Goal: Task Accomplishment & Management: Use online tool/utility

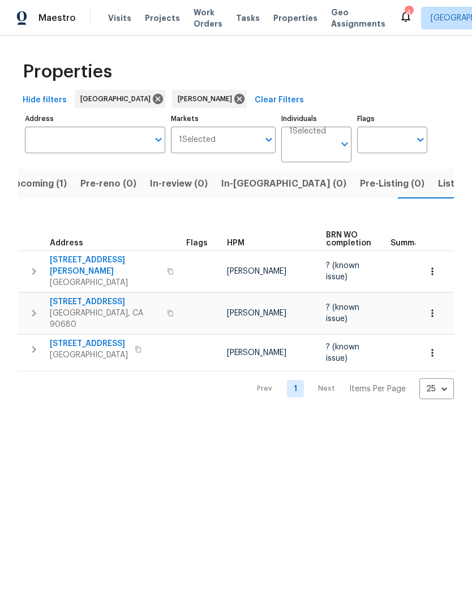
scroll to position [0, -1]
click at [438, 188] on span "Listed (6)" at bounding box center [459, 184] width 43 height 16
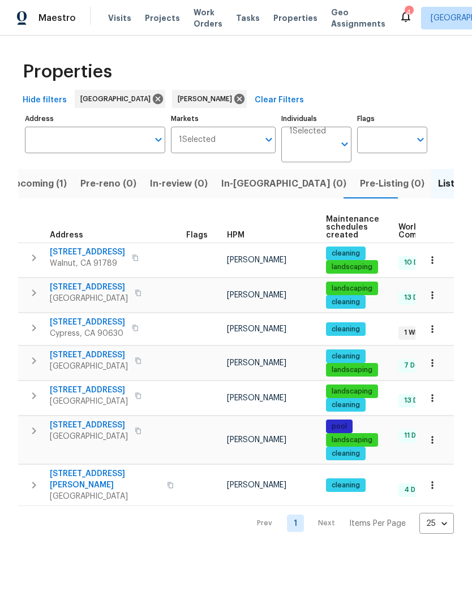
click at [98, 326] on span "5435 Twin Lakes Dr" at bounding box center [87, 322] width 75 height 11
click at [107, 428] on span "1224 Evergreen Ave" at bounding box center [89, 425] width 78 height 11
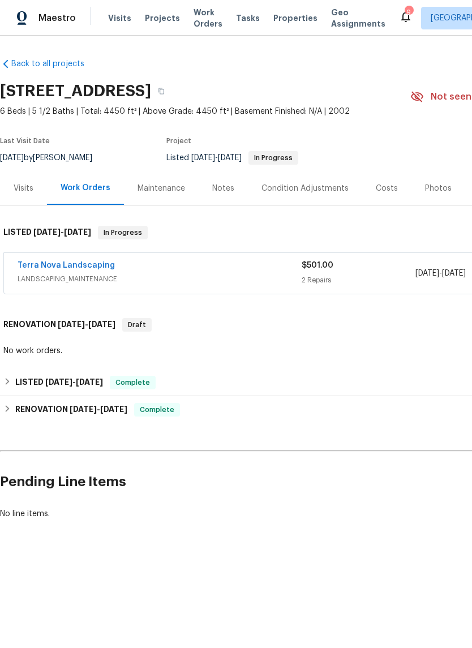
click at [90, 261] on link "Terra Nova Landscaping" at bounding box center [66, 265] width 97 height 8
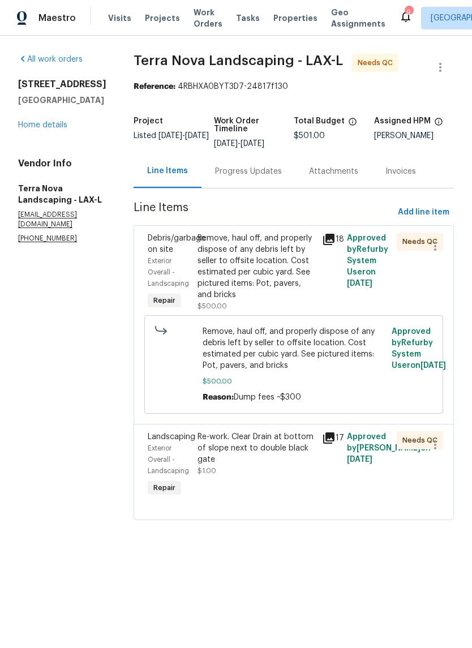
click at [247, 259] on div "Remove, haul off, and properly dispose of any debris left by seller to offsite …" at bounding box center [256, 266] width 118 height 68
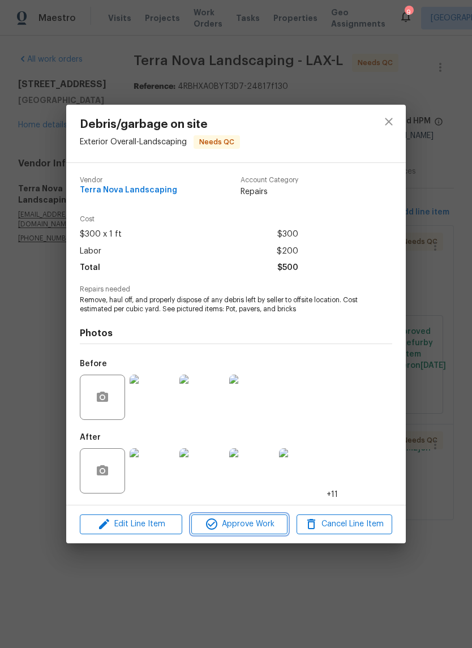
click at [252, 519] on span "Approve Work" at bounding box center [239, 524] width 89 height 14
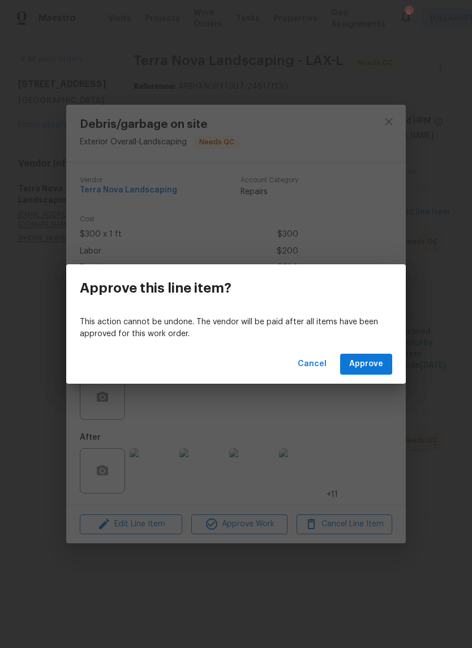
click at [377, 365] on span "Approve" at bounding box center [366, 364] width 34 height 14
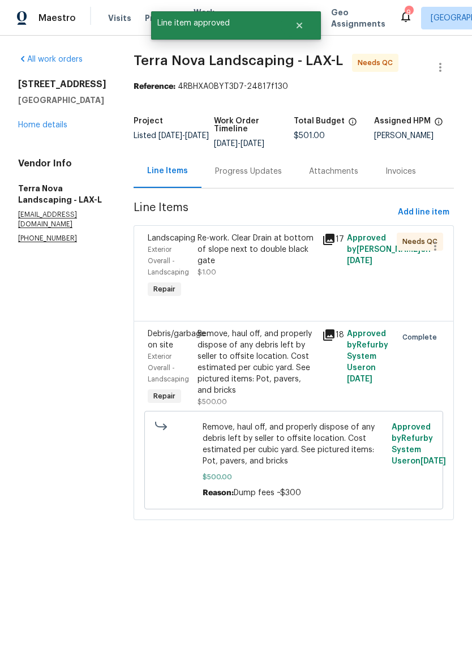
click at [262, 253] on div "Re-work. Clear Drain at bottom of slope next to double black gate" at bounding box center [256, 249] width 118 height 34
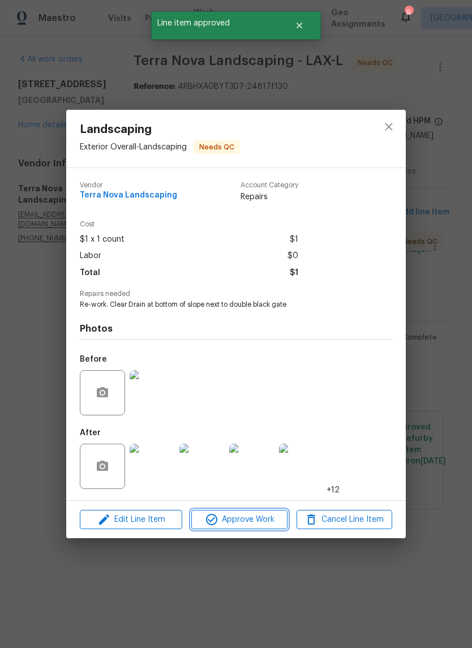
click at [254, 520] on span "Approve Work" at bounding box center [239, 519] width 89 height 14
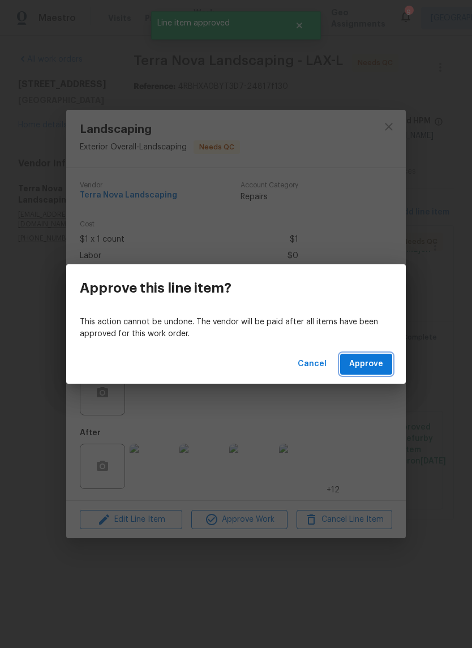
click at [373, 361] on span "Approve" at bounding box center [366, 364] width 34 height 14
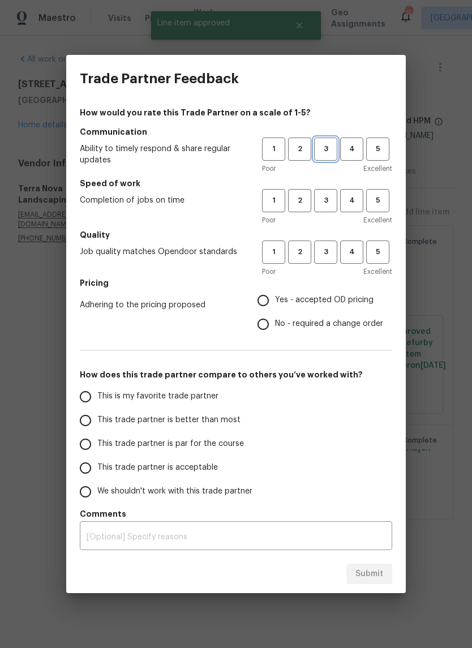
click at [326, 143] on span "3" at bounding box center [325, 149] width 21 height 13
click at [325, 192] on button "3" at bounding box center [325, 200] width 23 height 23
click at [322, 256] on span "3" at bounding box center [325, 251] width 21 height 13
click at [298, 197] on span "2" at bounding box center [299, 200] width 21 height 13
click at [266, 301] on input "Yes - accepted OD pricing" at bounding box center [263, 300] width 24 height 24
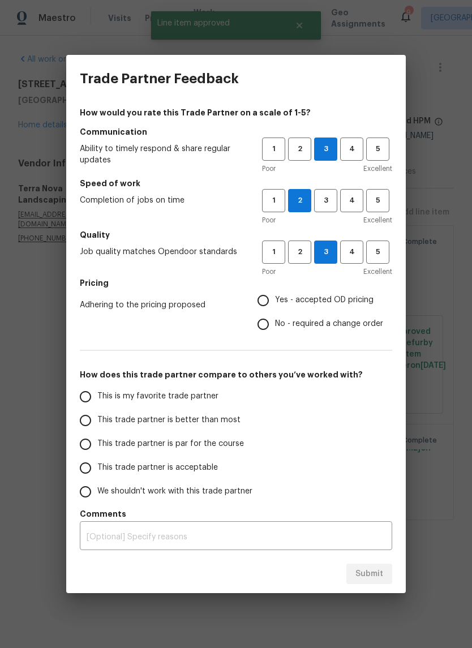
radio input "true"
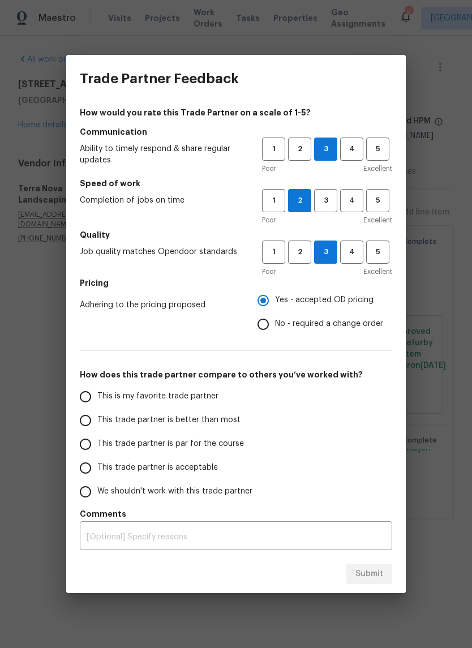
click at [187, 448] on span "This trade partner is par for the course" at bounding box center [170, 444] width 146 height 12
click at [97, 448] on input "This trade partner is par for the course" at bounding box center [86, 444] width 24 height 24
radio input "false"
click at [272, 321] on input "No - required a change order" at bounding box center [263, 324] width 24 height 24
radio input "false"
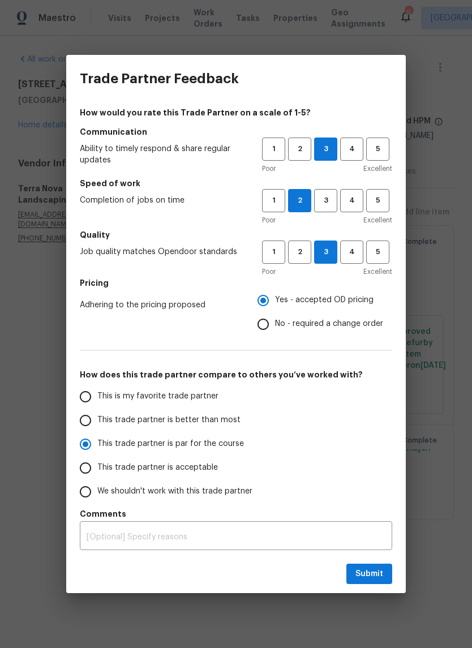
radio input "false"
radio input "true"
click at [200, 536] on textarea at bounding box center [236, 537] width 299 height 8
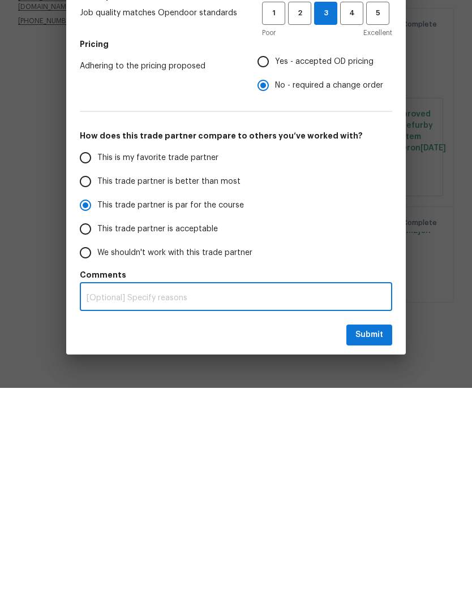
click at [358, 363] on div "This is my favorite trade partner This trade partner is better than most This t…" at bounding box center [236, 422] width 312 height 119
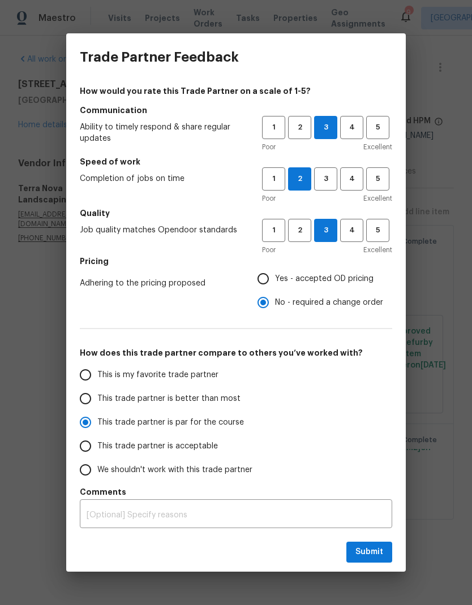
click at [275, 279] on input "Yes - accepted OD pricing" at bounding box center [263, 279] width 24 height 24
radio input "false"
click at [272, 303] on input "No - required a change order" at bounding box center [263, 303] width 24 height 24
click at [367, 546] on span "Submit" at bounding box center [369, 552] width 28 height 14
radio input "false"
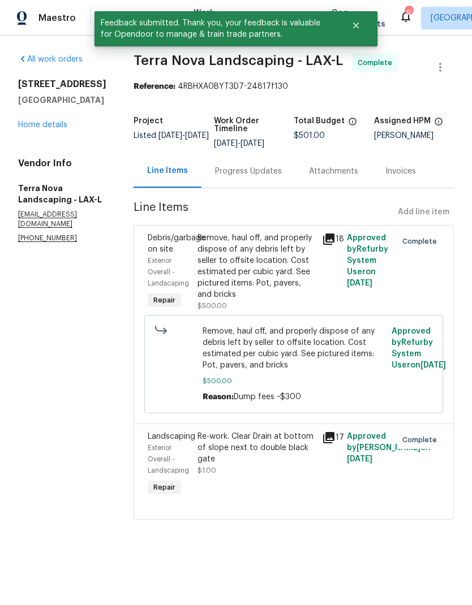
click at [66, 129] on link "Home details" at bounding box center [42, 125] width 49 height 8
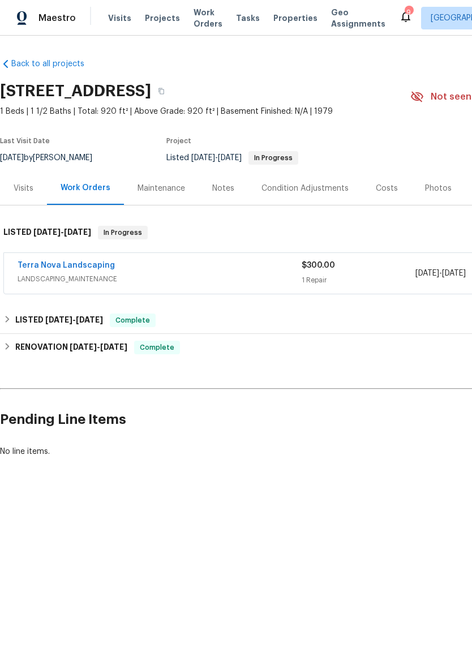
click at [84, 262] on link "Terra Nova Landscaping" at bounding box center [66, 265] width 97 height 8
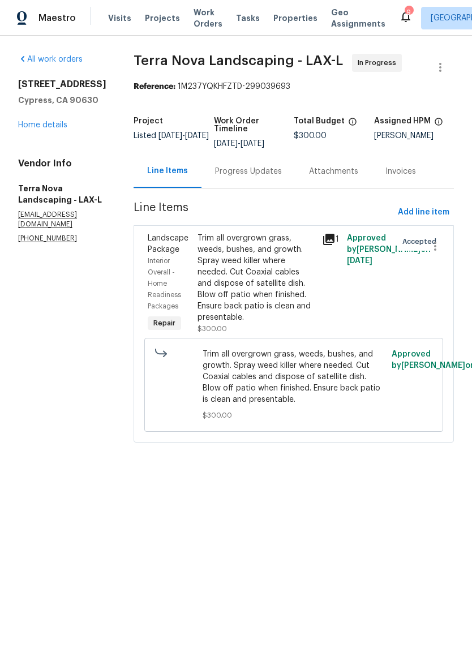
click at [326, 238] on icon at bounding box center [329, 239] width 14 height 14
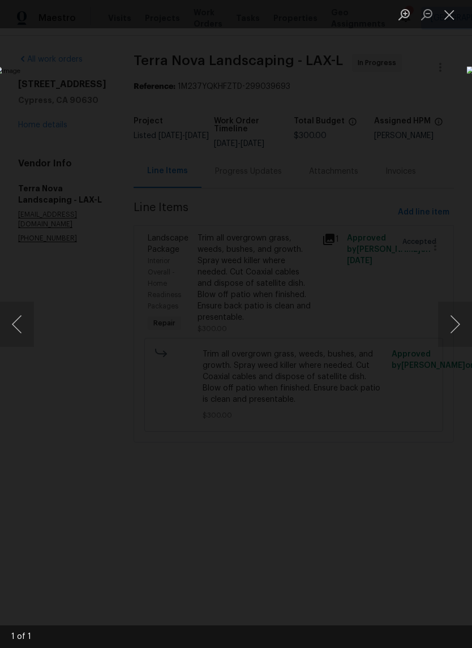
click at [459, 325] on button "Next image" at bounding box center [455, 323] width 34 height 45
click at [455, 325] on button "Next image" at bounding box center [455, 323] width 34 height 45
click at [452, 326] on button "Next image" at bounding box center [455, 323] width 34 height 45
click at [454, 322] on button "Next image" at bounding box center [455, 323] width 34 height 45
click at [443, 18] on button "Close lightbox" at bounding box center [449, 15] width 23 height 20
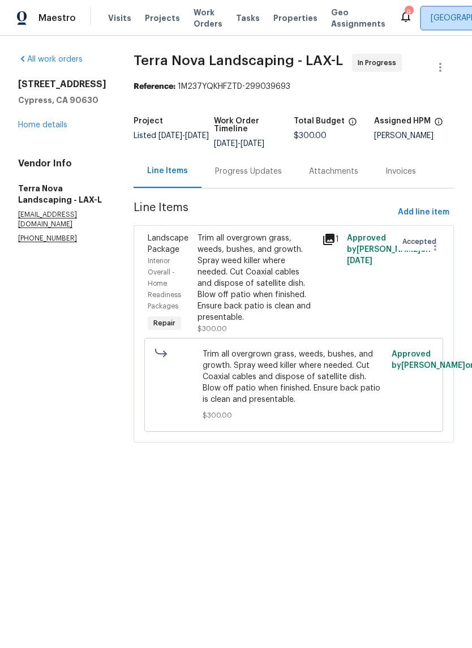
click at [449, 14] on span "[GEOGRAPHIC_DATA]" at bounding box center [469, 17] width 78 height 11
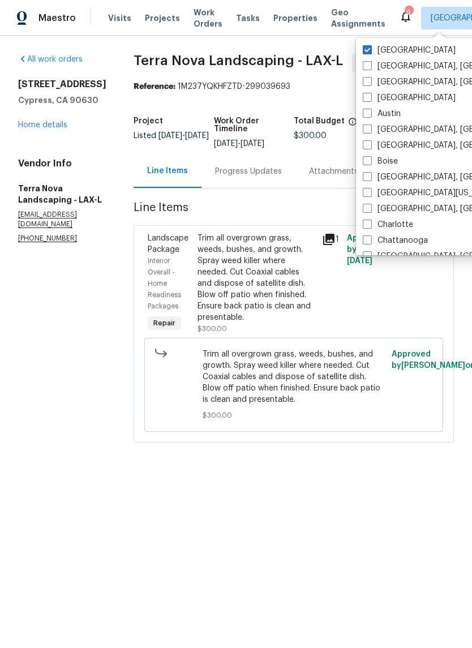
click at [286, 474] on html "Maestro Visits Projects Work Orders Tasks Properties Geo Assignments 9 Los Ange…" at bounding box center [236, 237] width 472 height 474
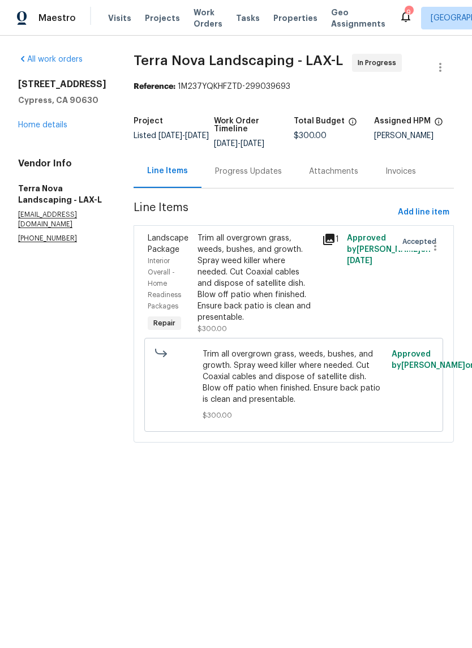
click at [55, 129] on link "Home details" at bounding box center [42, 125] width 49 height 8
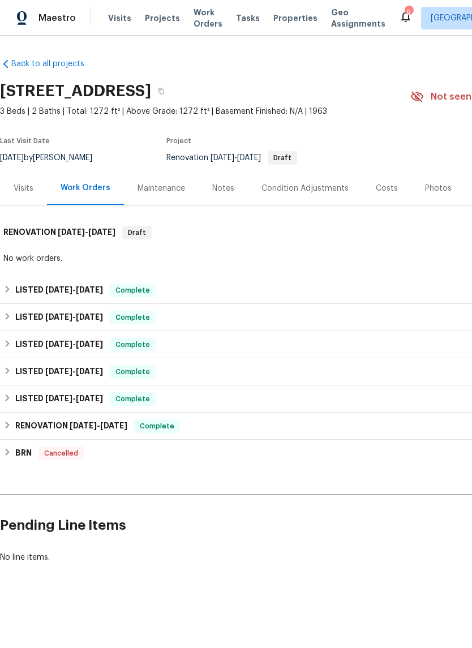
click at [430, 171] on div "Photos" at bounding box center [438, 187] width 54 height 33
click at [430, 171] on section "1224 Evergreen Ave, Fullerton, CA 92835 3 Beds | 2 Baths | Total: 1272 ft² | Ab…" at bounding box center [319, 123] width 639 height 95
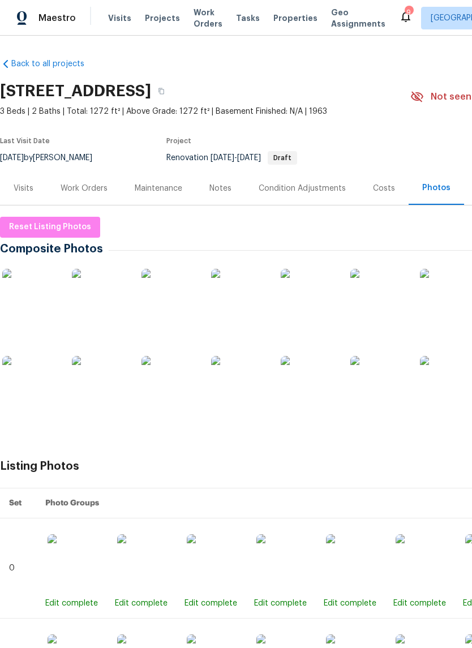
click at [310, 304] on img at bounding box center [309, 297] width 57 height 57
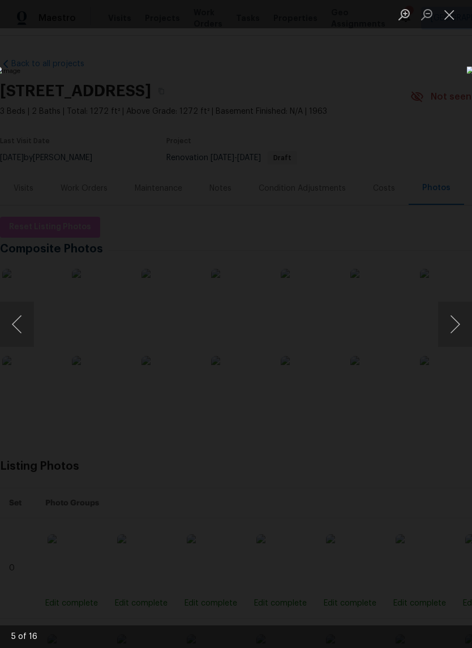
click at [448, 14] on button "Close lightbox" at bounding box center [449, 15] width 23 height 20
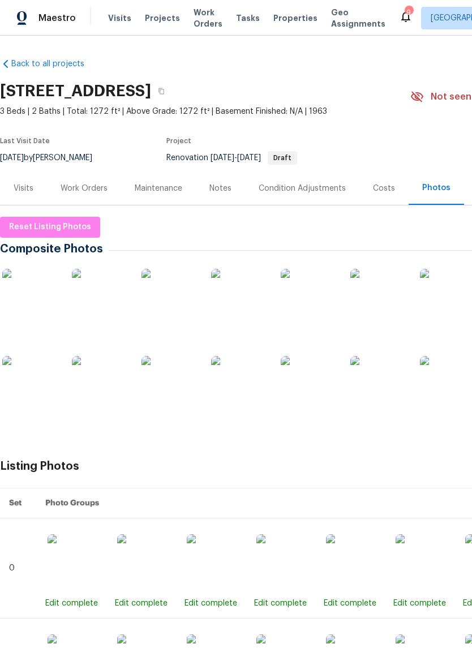
click at [374, 402] on img at bounding box center [378, 384] width 57 height 57
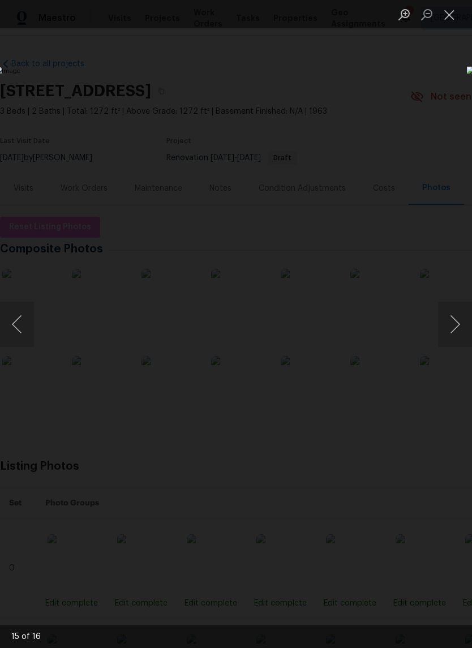
click at [458, 8] on button "Close lightbox" at bounding box center [449, 15] width 23 height 20
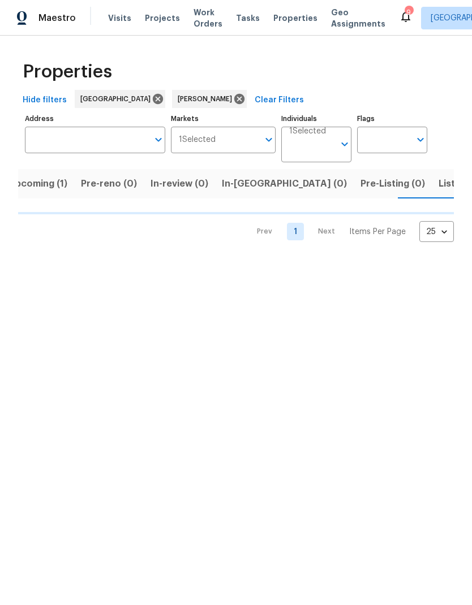
scroll to position [0, 16]
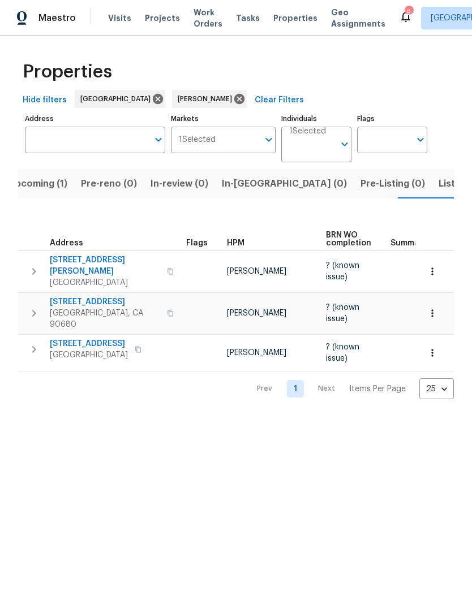
click at [438, 182] on span "Listed (7)" at bounding box center [459, 184] width 42 height 16
